Goal: Transaction & Acquisition: Subscribe to service/newsletter

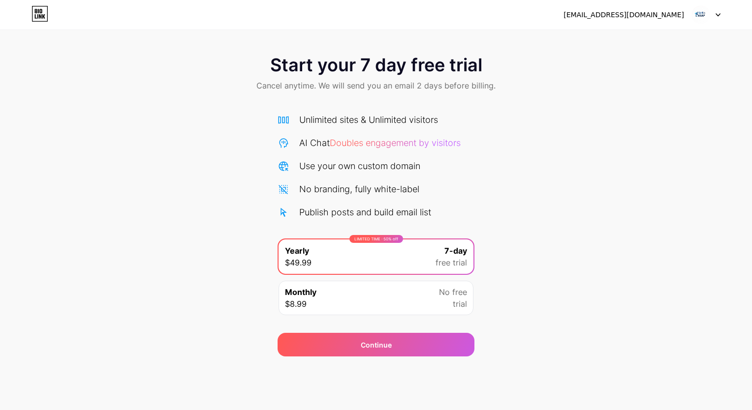
click at [717, 15] on icon at bounding box center [718, 14] width 5 height 3
click at [703, 15] on img at bounding box center [701, 14] width 19 height 19
click at [700, 15] on img at bounding box center [701, 14] width 19 height 19
click at [44, 9] on icon at bounding box center [40, 14] width 17 height 16
